Goal: Navigation & Orientation: Find specific page/section

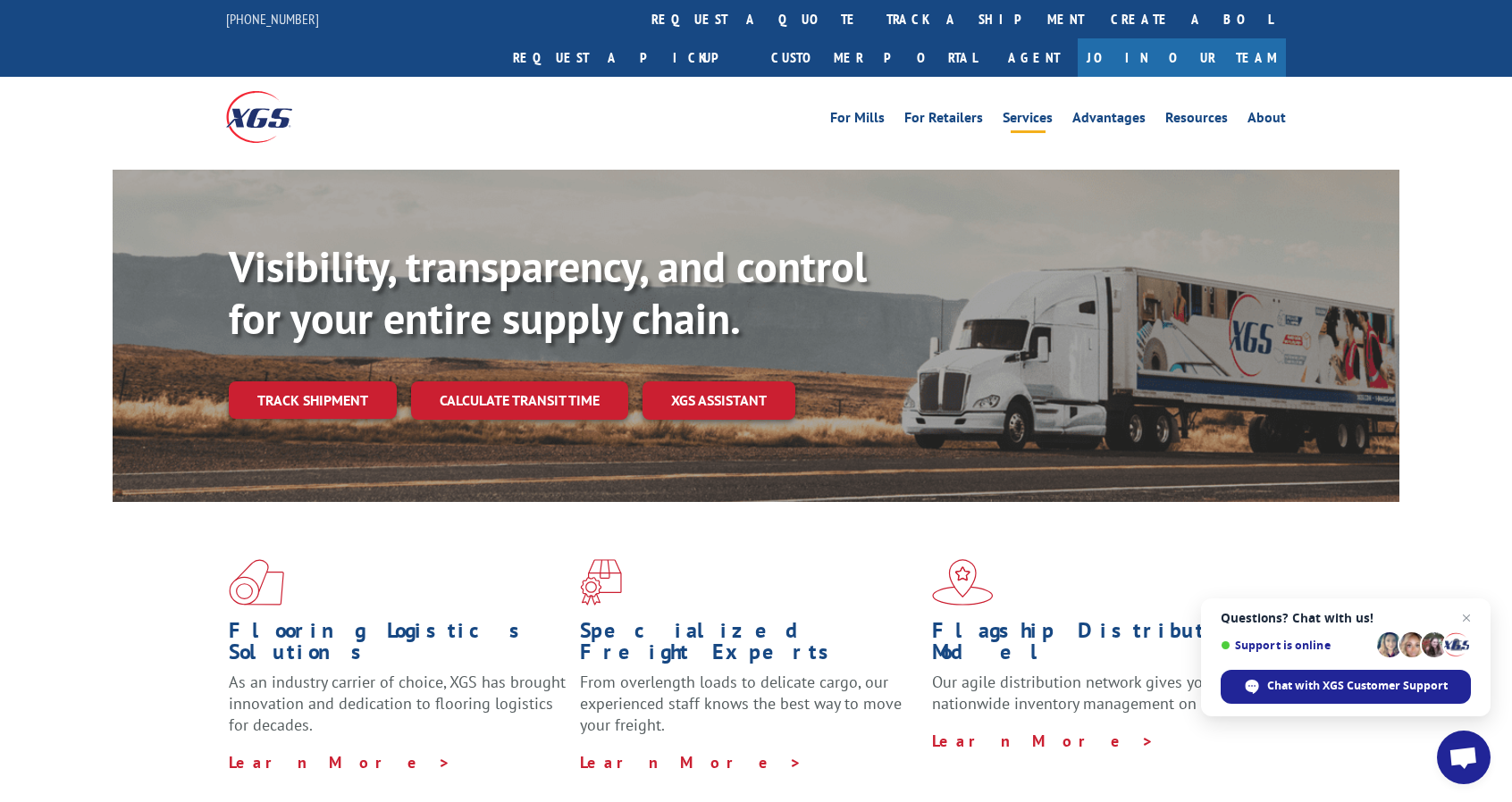
click at [1037, 111] on link "Services" at bounding box center [1028, 120] width 50 height 19
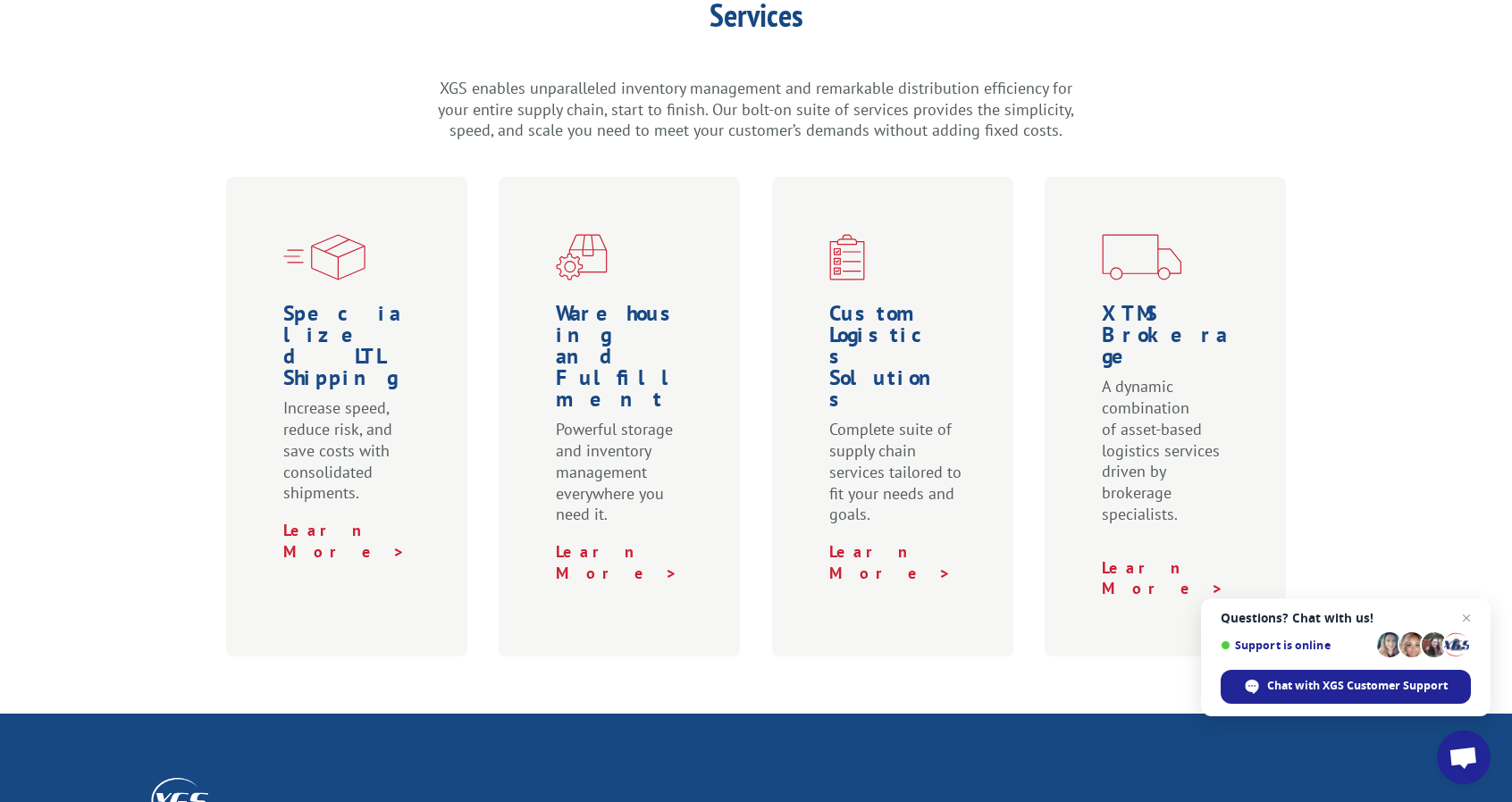
scroll to position [486, 0]
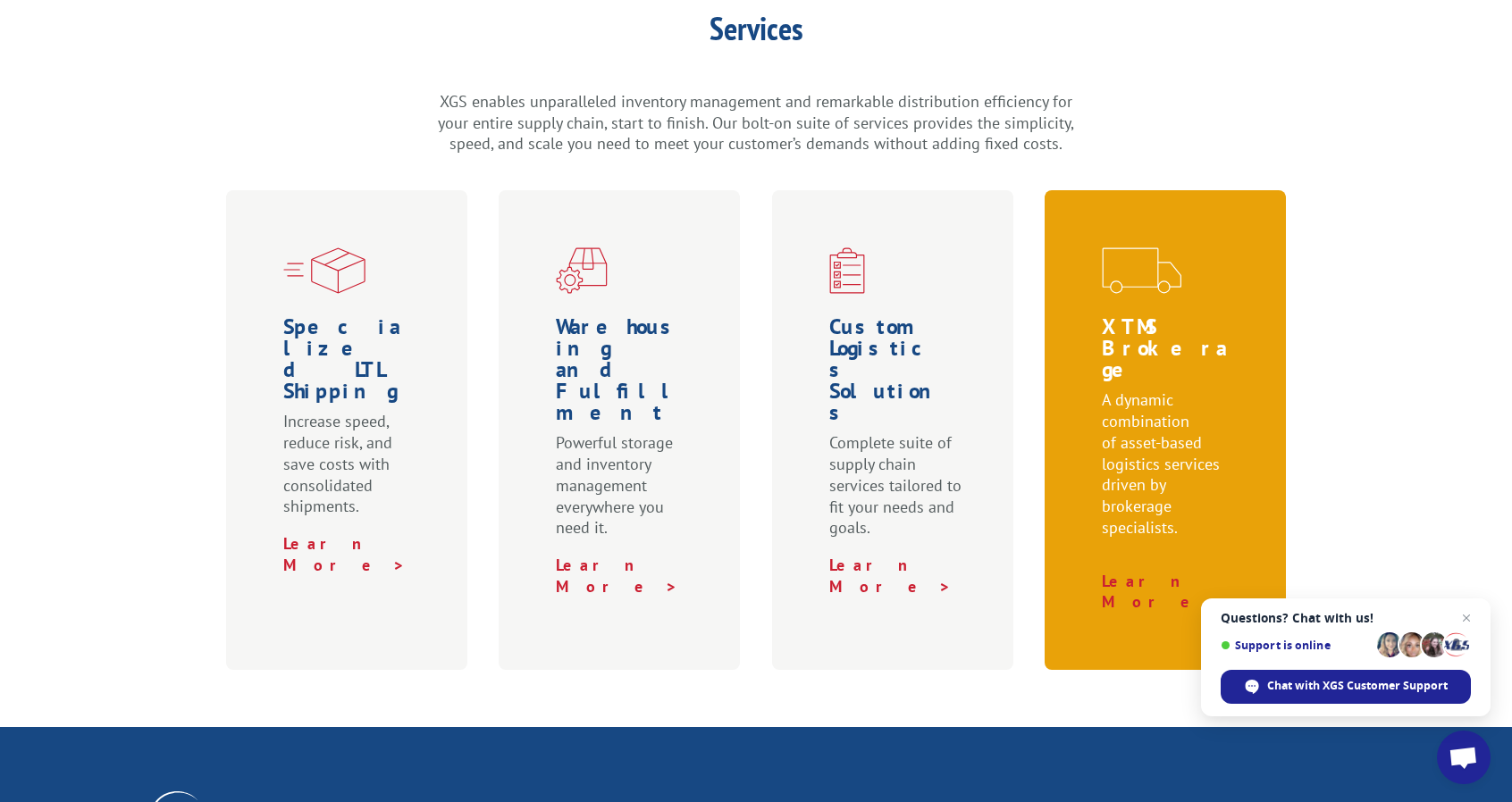
click at [1118, 390] on p "A dynamic combination of asset-based logistics services driven by brokerage spe…" at bounding box center [1168, 473] width 134 height 166
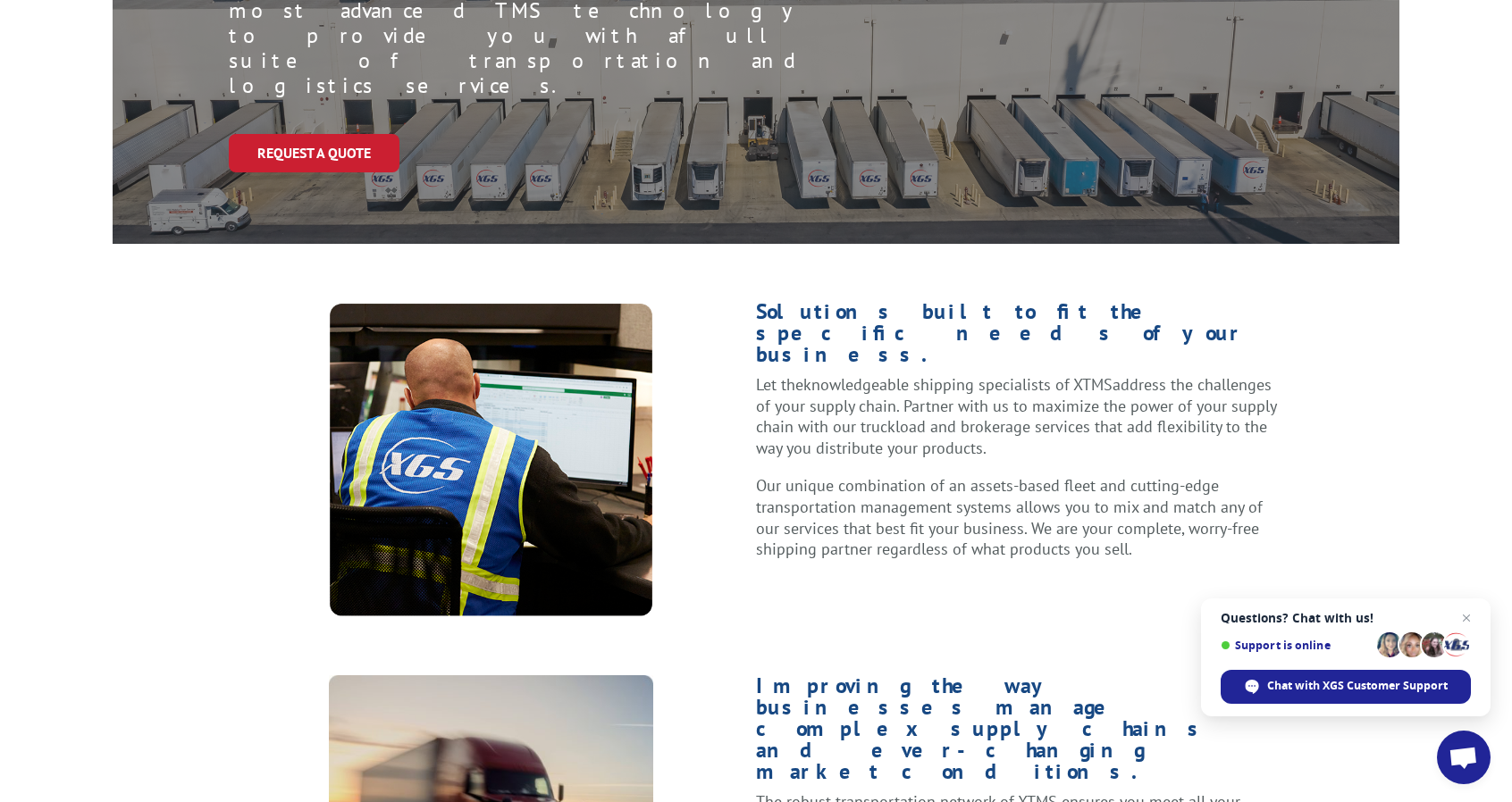
scroll to position [357, 0]
